Goal: Use online tool/utility: Utilize a website feature to perform a specific function

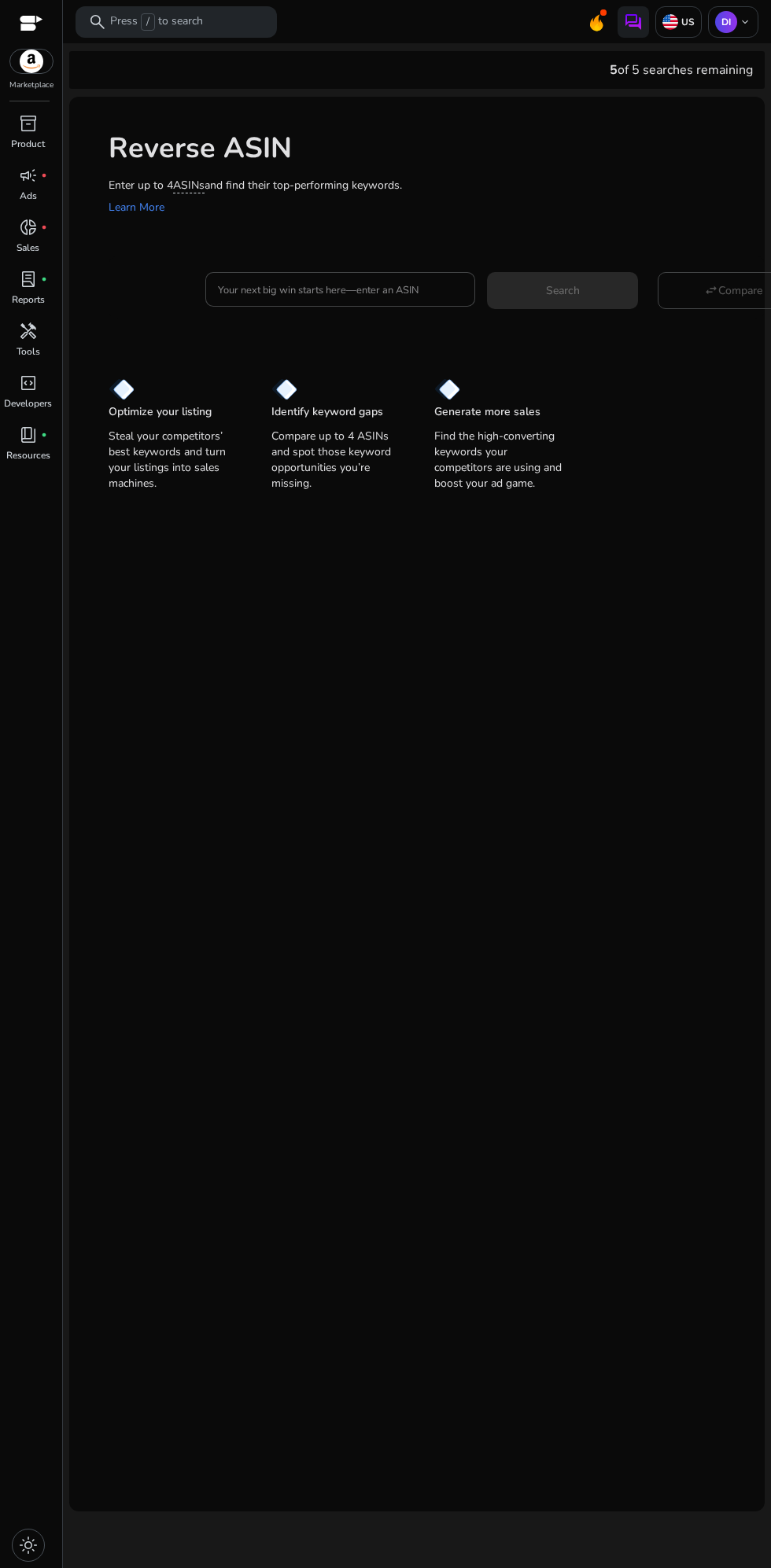
click at [286, 290] on input "Your next big win starts here—enter an ASIN" at bounding box center [340, 289] width 245 height 17
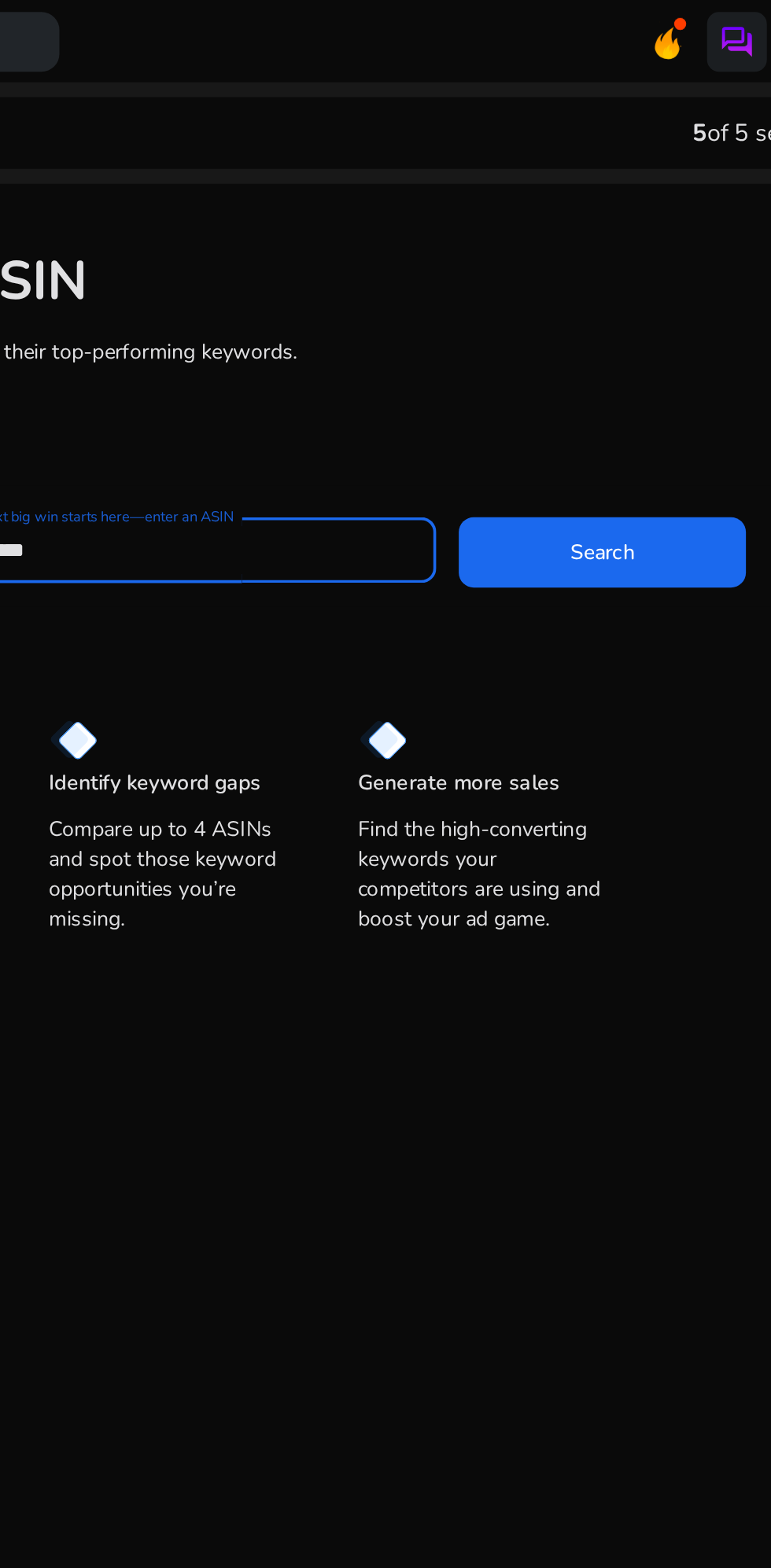
type input "**********"
click at [529, 293] on span at bounding box center [562, 290] width 151 height 37
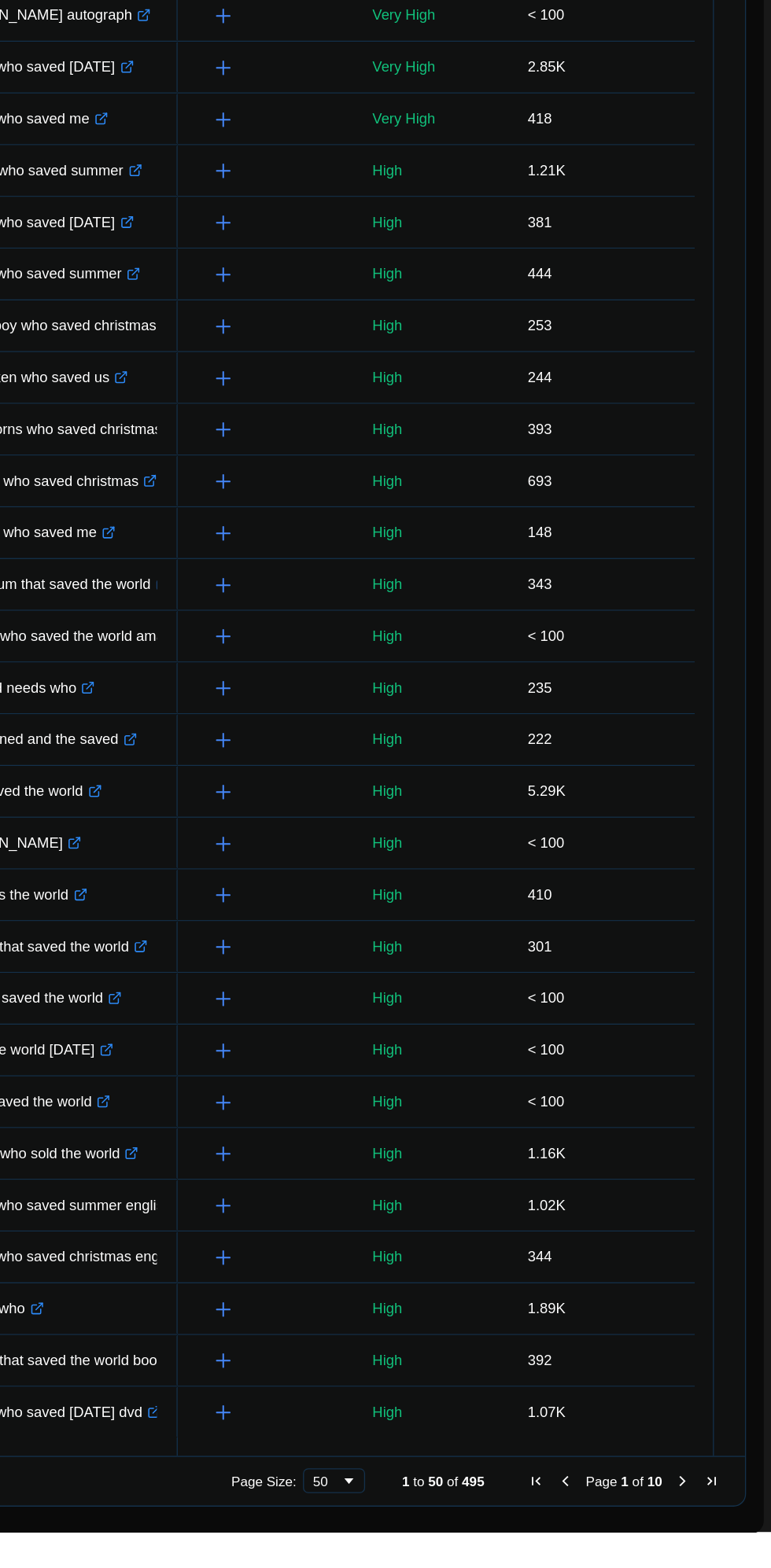
click at [726, 1527] on span "Last Page" at bounding box center [725, 1528] width 12 height 12
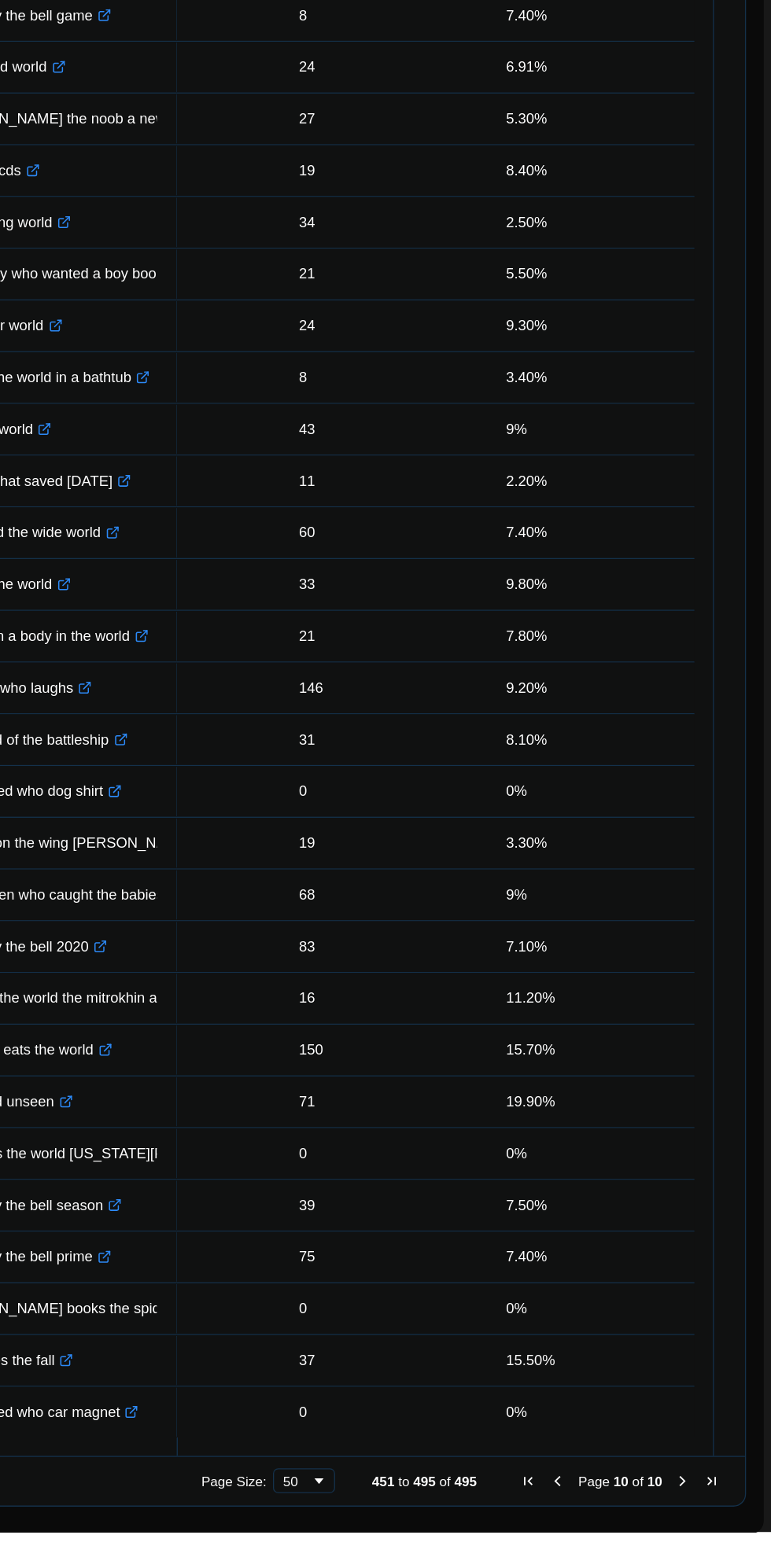
click at [602, 1527] on span "Previous Page" at bounding box center [608, 1528] width 12 height 12
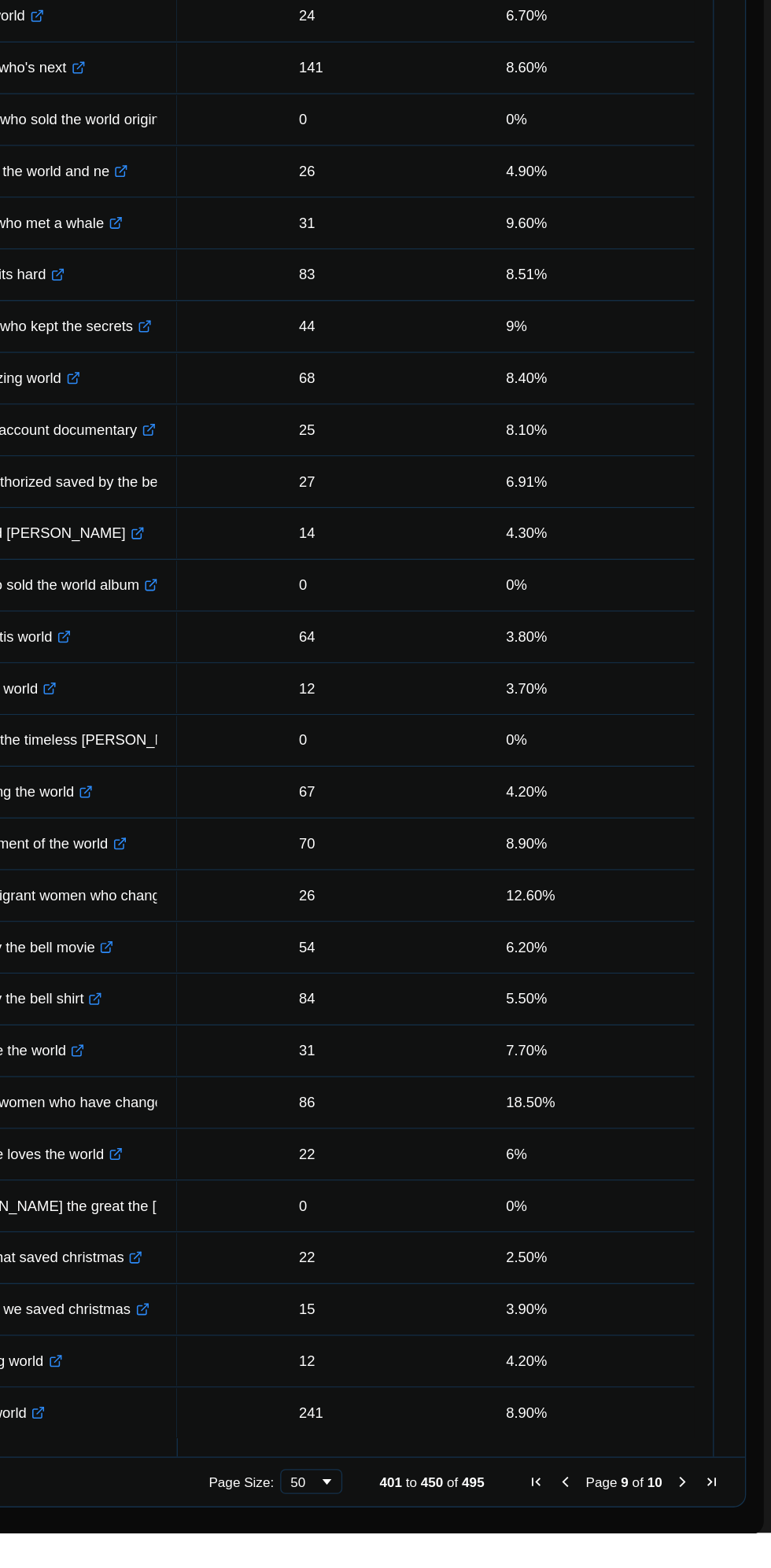
click at [587, 1510] on div "Page Size: 50 401 to 450 of 495 Page 9 of 10" at bounding box center [417, 1528] width 667 height 37
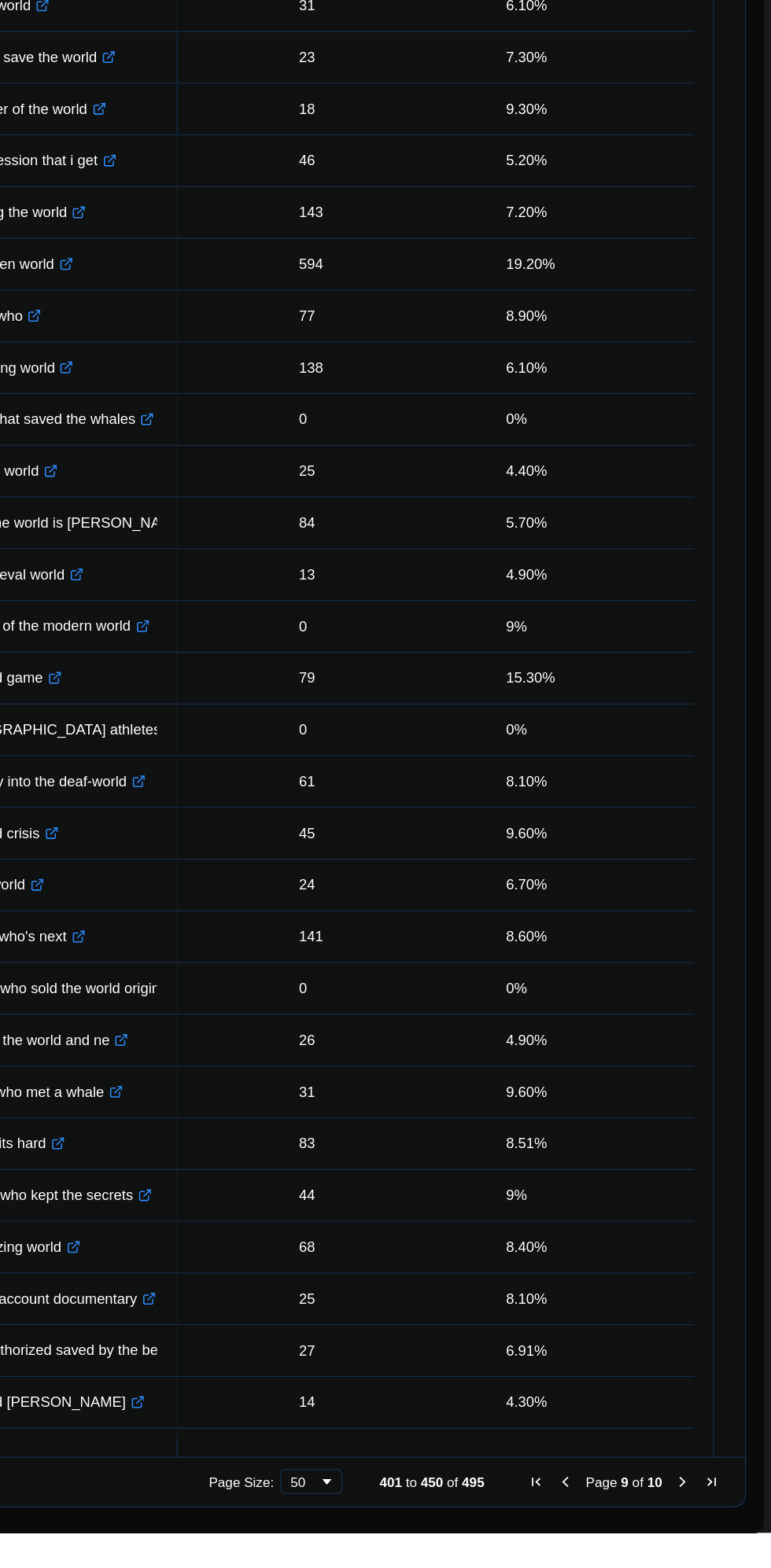
click at [608, 1527] on span "Previous Page" at bounding box center [613, 1528] width 12 height 12
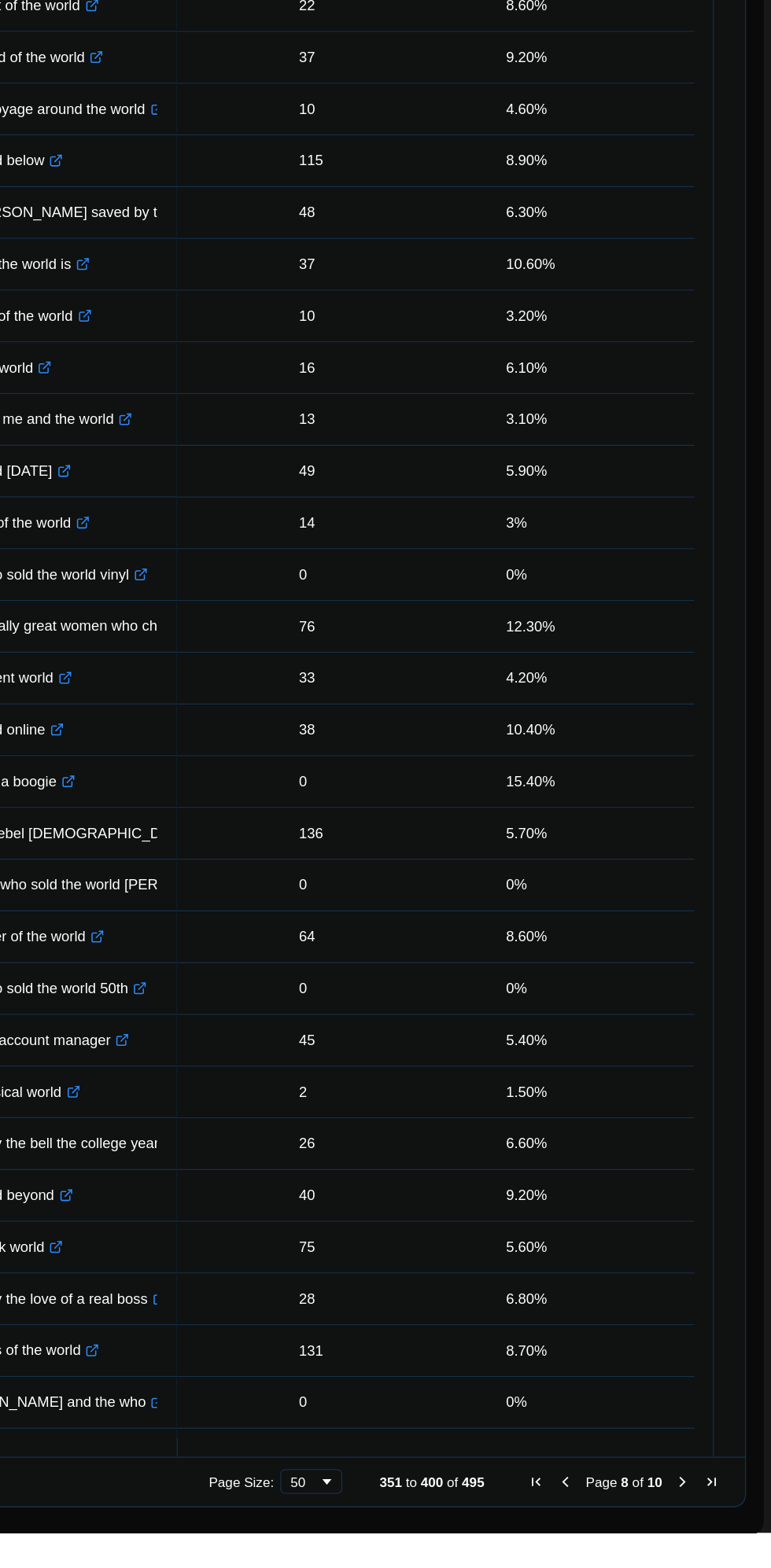
click at [585, 1525] on span "First Page" at bounding box center [591, 1528] width 12 height 12
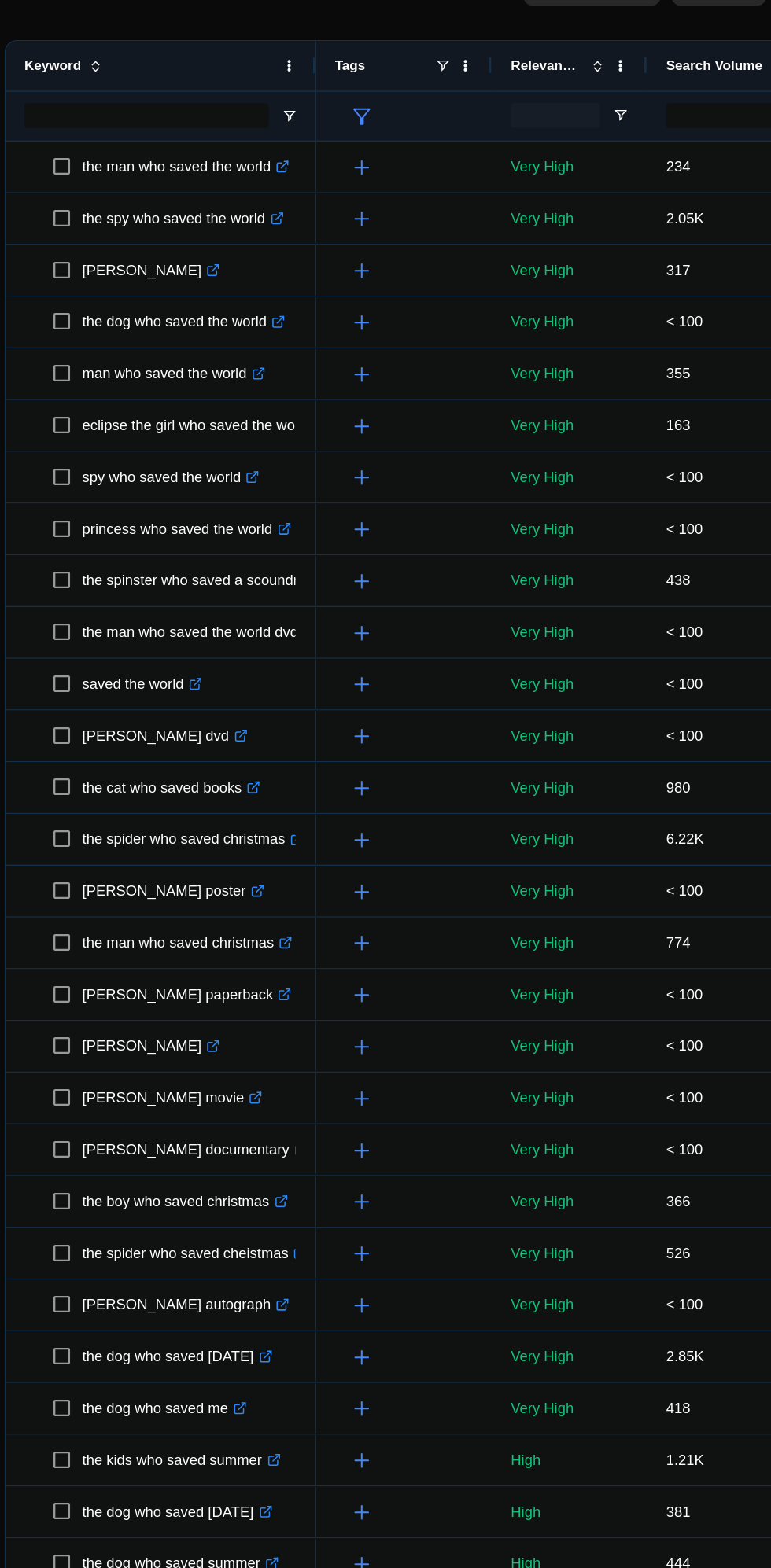
scroll to position [30, 0]
